Goal: Task Accomplishment & Management: Use online tool/utility

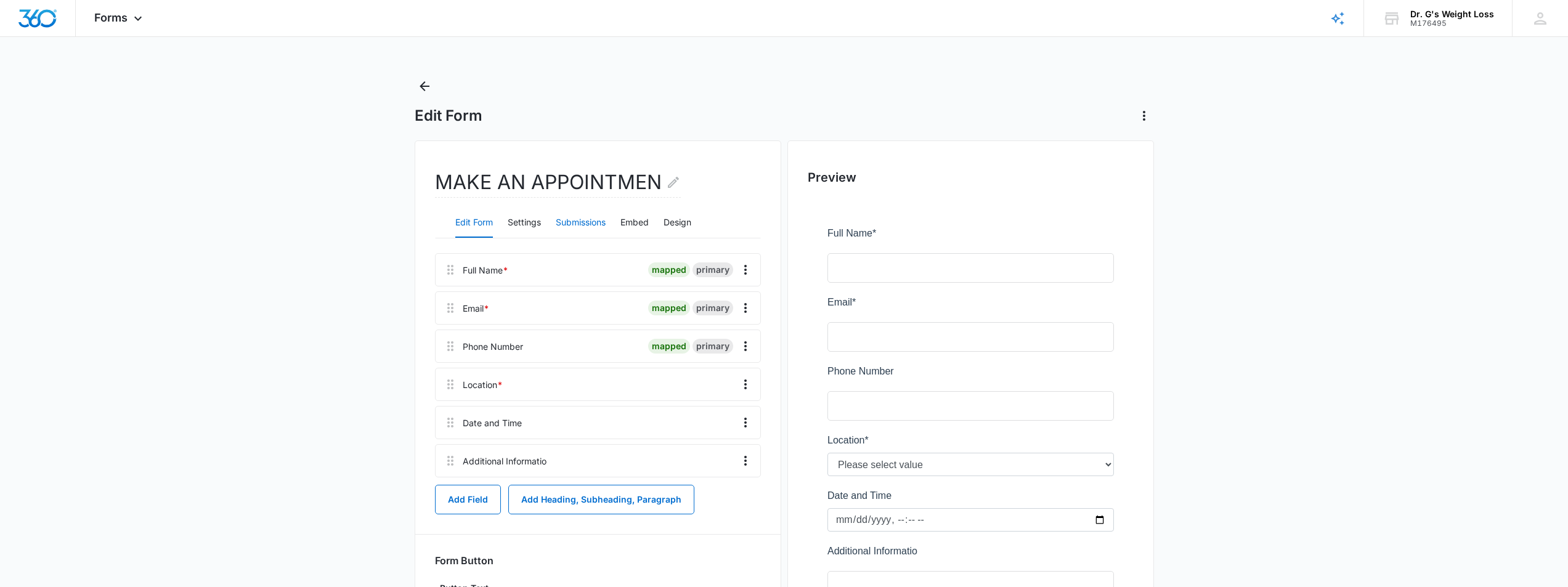
click at [585, 222] on button "Submissions" at bounding box center [580, 223] width 49 height 29
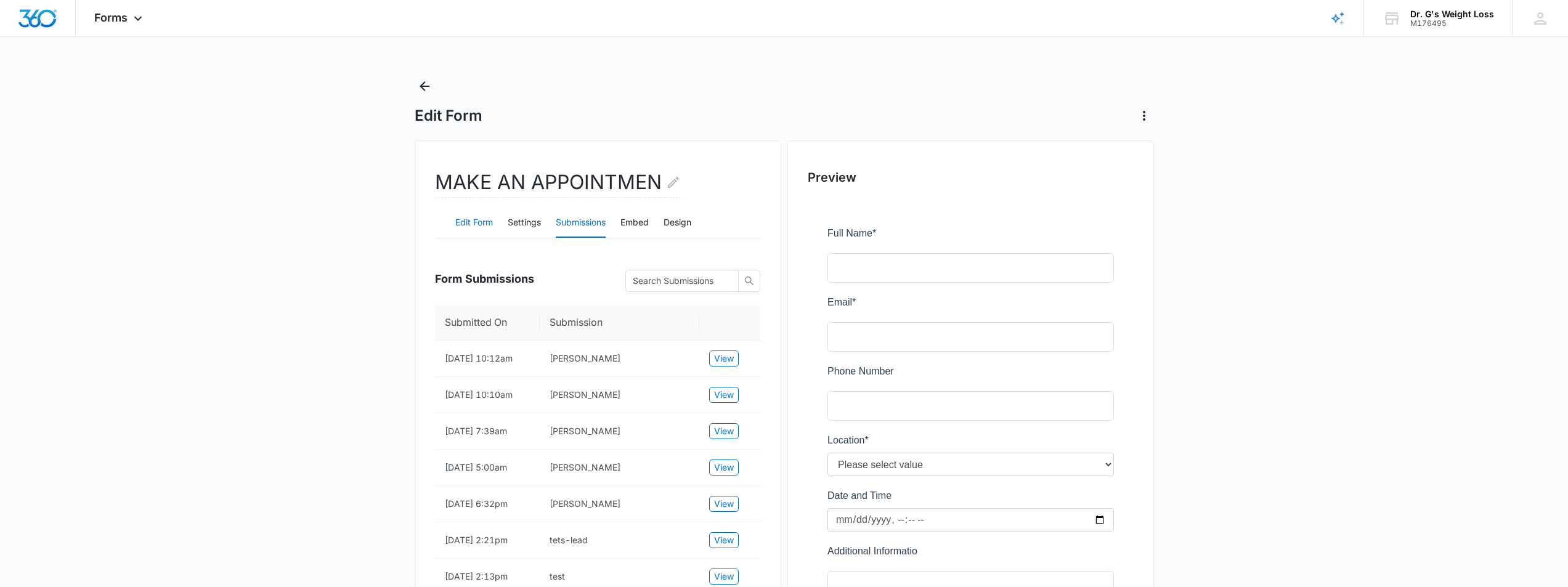
click at [475, 226] on button "Edit Form" at bounding box center [474, 223] width 38 height 29
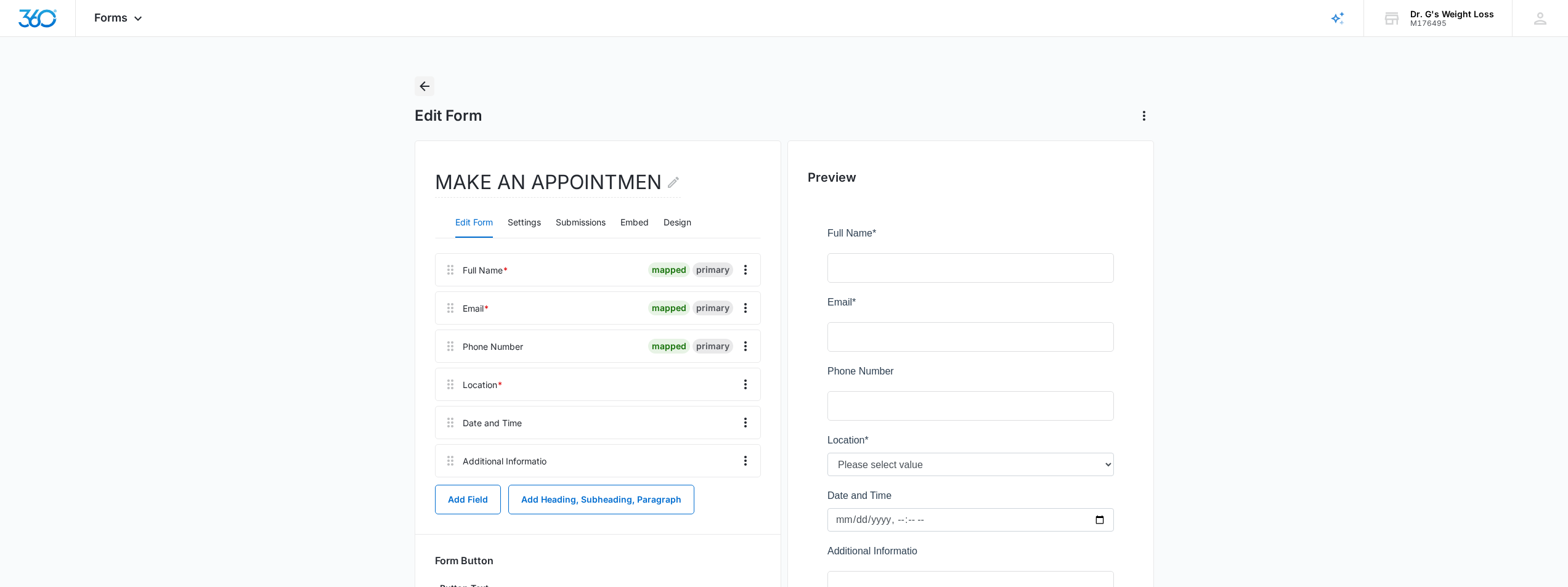
click at [424, 86] on icon "Back" at bounding box center [424, 87] width 10 height 10
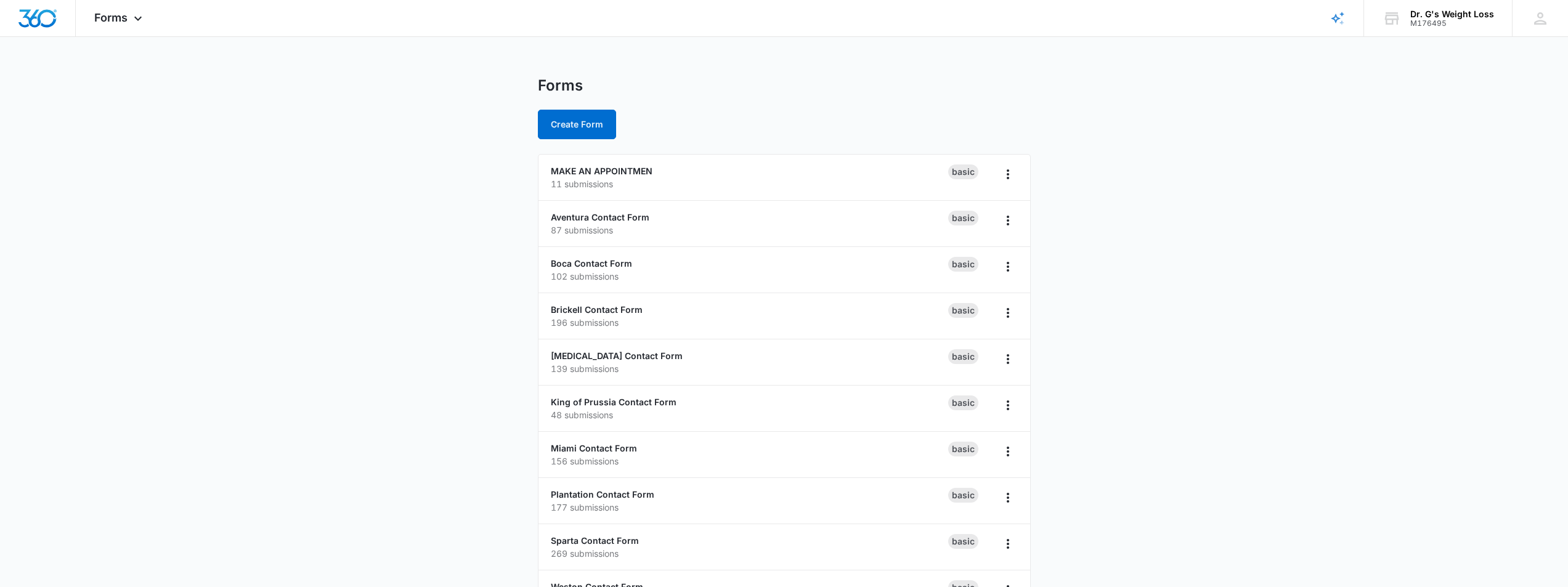
click at [405, 214] on main "Forms Create Form MAKE AN APPOINTMEN 11 submissions Basic Aventura Contact Form…" at bounding box center [784, 446] width 1568 height 740
click at [405, 213] on main "Forms Create Form MAKE AN APPOINTMEN 11 submissions Basic Aventura Contact Form…" at bounding box center [784, 446] width 1568 height 740
click at [429, 157] on main "Forms Create Form MAKE AN APPOINTMEN 11 submissions Basic Aventura Contact Form…" at bounding box center [784, 446] width 1568 height 740
click at [478, 369] on main "Forms Create Form MAKE AN APPOINTMEN 11 submissions Basic Aventura Contact Form…" at bounding box center [784, 446] width 1568 height 740
click at [475, 358] on main "Forms Create Form MAKE AN APPOINTMEN 11 submissions Basic Aventura Contact Form…" at bounding box center [784, 446] width 1568 height 740
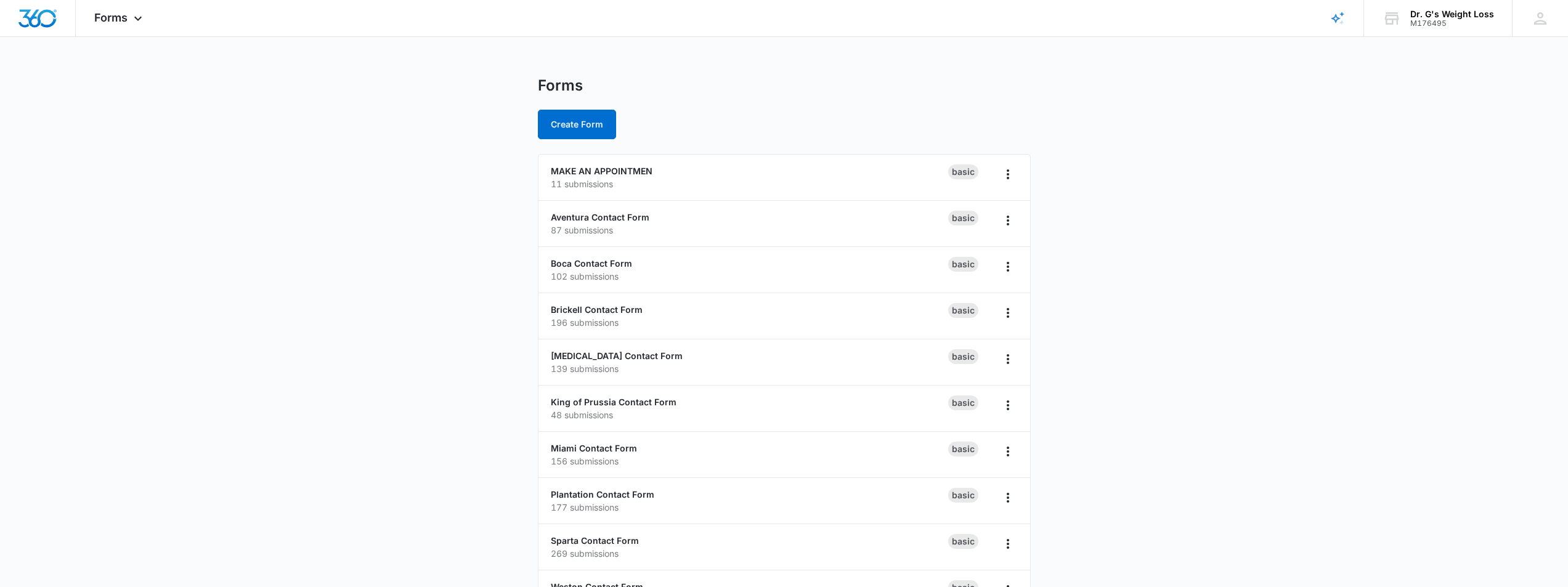
click at [396, 321] on main "Forms Create Form MAKE AN APPOINTMEN 11 submissions Basic Aventura Contact Form…" at bounding box center [784, 446] width 1568 height 740
